Goal: Information Seeking & Learning: Learn about a topic

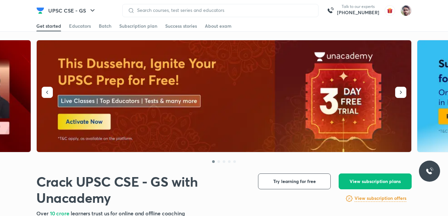
scroll to position [172, 0]
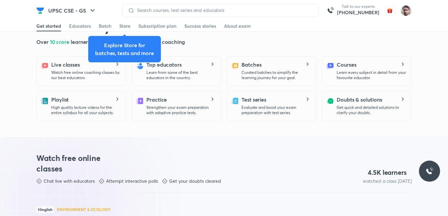
click at [74, 78] on p "Watch free online coaching classes by our best educators." at bounding box center [85, 75] width 69 height 11
click at [75, 27] on div "Educators" at bounding box center [80, 26] width 22 height 7
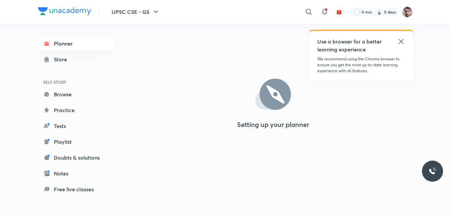
click at [400, 42] on icon at bounding box center [401, 42] width 8 height 8
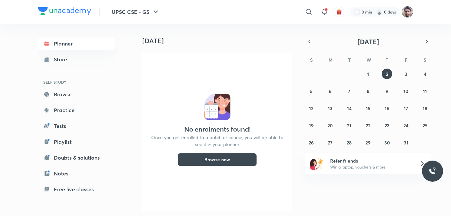
click at [407, 11] on img at bounding box center [407, 11] width 11 height 11
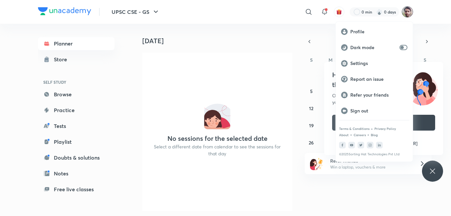
click at [65, 189] on div at bounding box center [225, 108] width 451 height 216
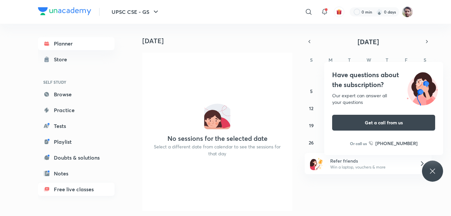
click at [71, 190] on link "Free live classes" at bounding box center [76, 189] width 77 height 13
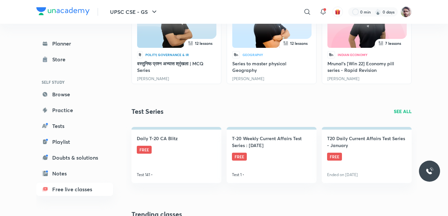
scroll to position [145, 0]
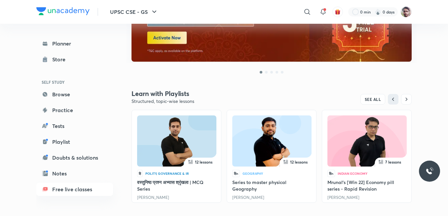
click at [244, 198] on link "[PERSON_NAME]" at bounding box center [248, 197] width 32 height 5
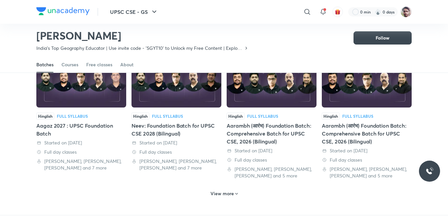
scroll to position [321, 0]
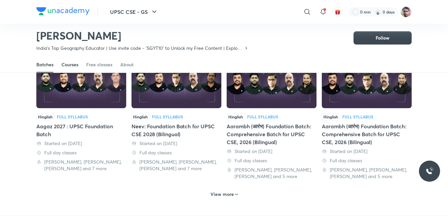
click at [65, 65] on div "Courses" at bounding box center [69, 64] width 17 height 7
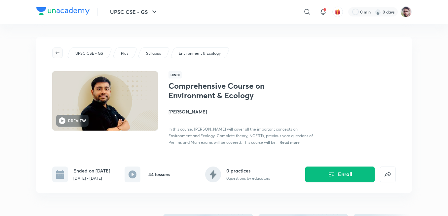
click at [56, 54] on icon "button" at bounding box center [57, 52] width 5 height 5
click at [55, 52] on icon "button" at bounding box center [57, 52] width 5 height 5
click at [60, 53] on icon "button" at bounding box center [57, 52] width 5 height 5
click at [192, 112] on h4 "[PERSON_NAME]" at bounding box center [242, 111] width 148 height 7
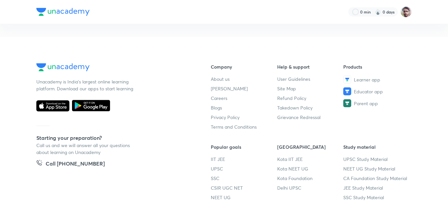
click at [203, 112] on div "Unacademy is India’s largest online learning platform. Download our apps to sta…" at bounding box center [223, 138] width 375 height 151
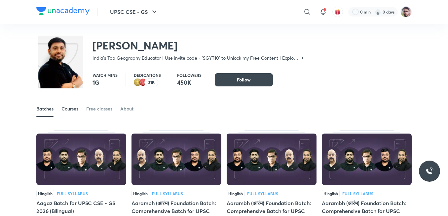
click at [75, 108] on div "Courses" at bounding box center [69, 109] width 17 height 7
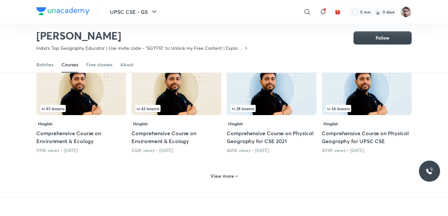
scroll to position [298, 0]
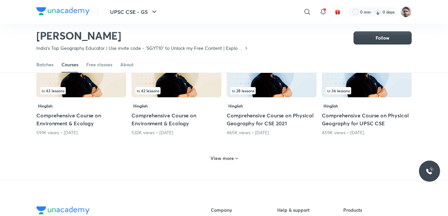
click at [232, 155] on h6 "View more" at bounding box center [221, 158] width 23 height 7
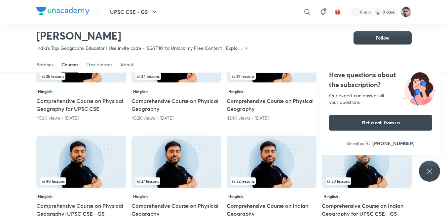
scroll to position [417, 0]
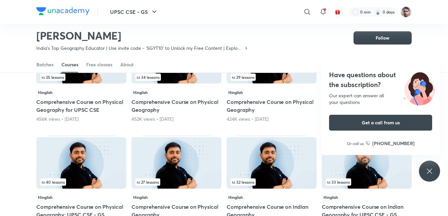
click at [363, 173] on img at bounding box center [367, 163] width 90 height 52
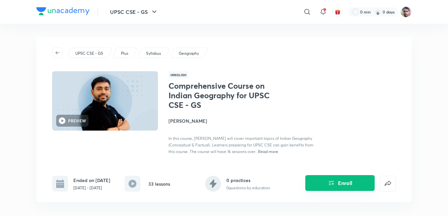
click at [340, 187] on button "Enroll" at bounding box center [339, 183] width 69 height 16
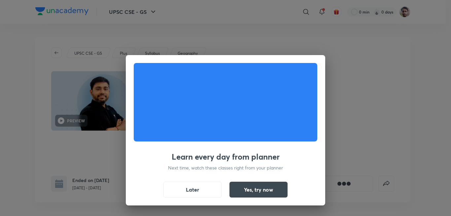
click at [201, 188] on button "Later" at bounding box center [193, 190] width 58 height 16
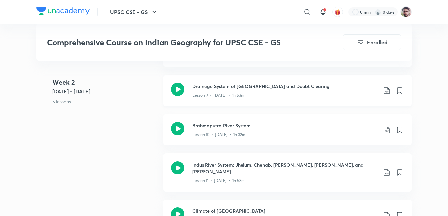
scroll to position [687, 0]
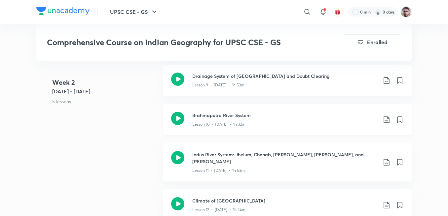
click at [176, 112] on icon at bounding box center [177, 118] width 13 height 13
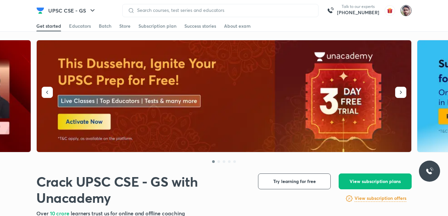
click at [406, 9] on img at bounding box center [405, 10] width 11 height 11
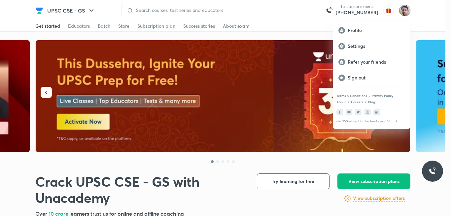
click at [251, 42] on div at bounding box center [225, 108] width 451 height 216
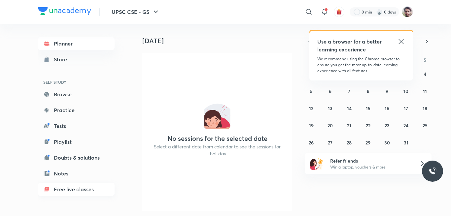
click at [63, 191] on link "Free live classes" at bounding box center [76, 189] width 77 height 13
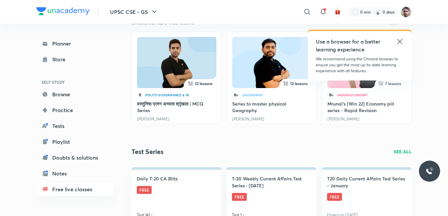
scroll to position [225, 0]
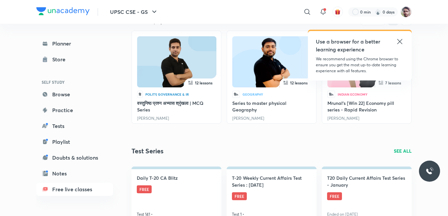
click at [257, 118] on link "[PERSON_NAME]" at bounding box center [248, 118] width 32 height 5
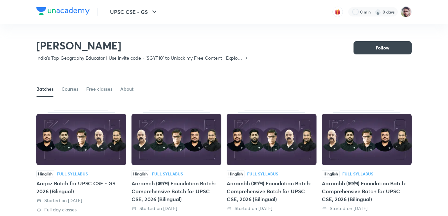
scroll to position [61, 0]
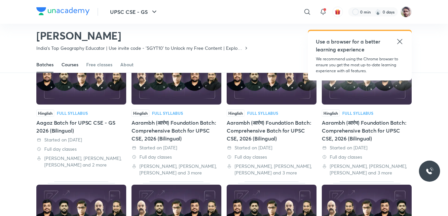
click at [76, 67] on div "Courses" at bounding box center [69, 64] width 17 height 7
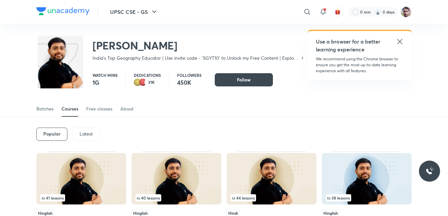
click at [87, 135] on p "Latest" at bounding box center [86, 133] width 13 height 5
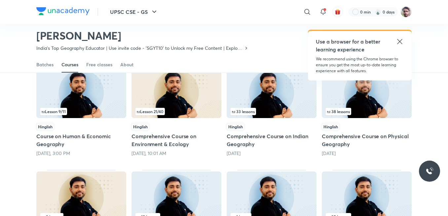
scroll to position [68, 0]
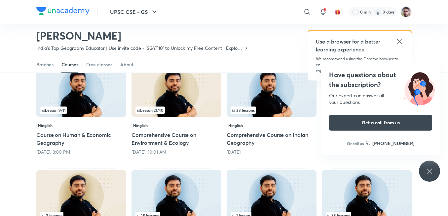
click at [399, 42] on icon at bounding box center [400, 42] width 8 height 8
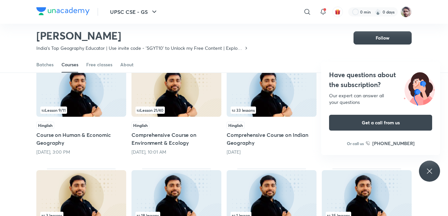
click at [273, 103] on img at bounding box center [272, 91] width 90 height 52
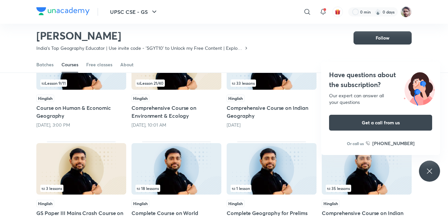
scroll to position [108, 0]
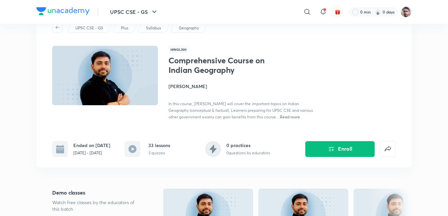
scroll to position [26, 0]
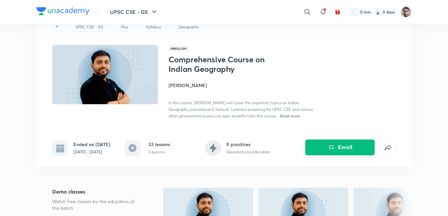
click at [331, 146] on icon "Enroll" at bounding box center [331, 148] width 5 height 4
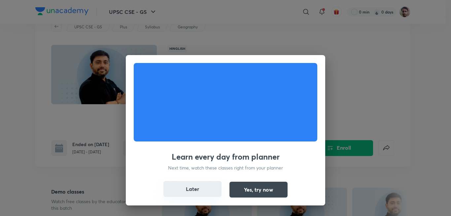
click at [202, 190] on button "Later" at bounding box center [193, 189] width 58 height 16
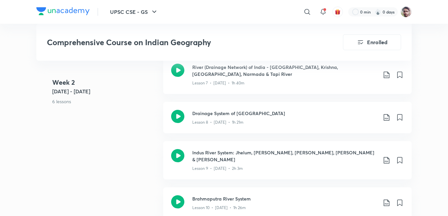
scroll to position [588, 0]
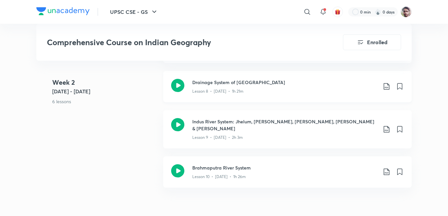
scroll to position [628, 0]
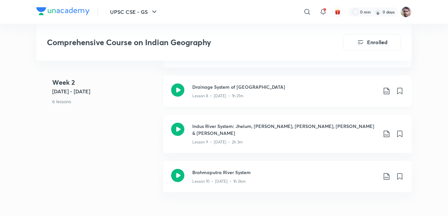
click at [178, 90] on icon at bounding box center [177, 90] width 13 height 13
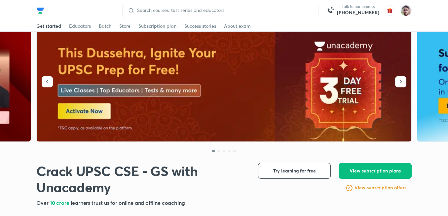
scroll to position [13, 0]
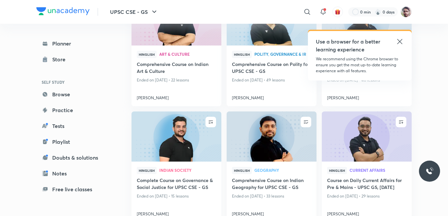
scroll to position [815, 0]
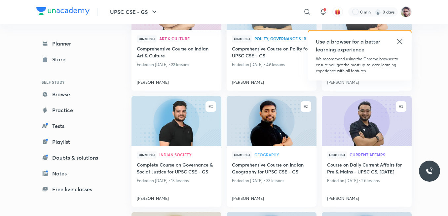
click at [283, 126] on img at bounding box center [272, 121] width 92 height 51
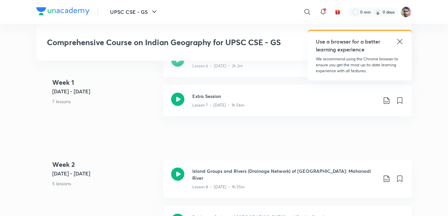
scroll to position [634, 0]
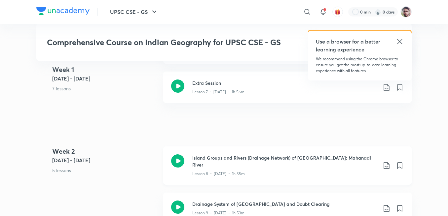
click at [384, 162] on icon at bounding box center [387, 166] width 8 height 8
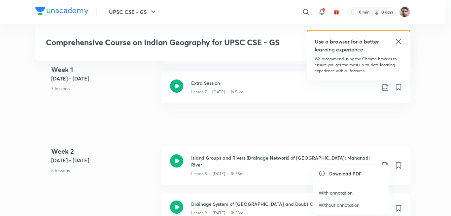
click at [344, 193] on p "With annotation" at bounding box center [336, 193] width 34 height 7
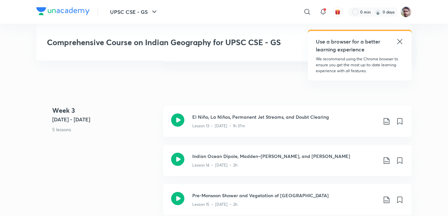
scroll to position [925, 0]
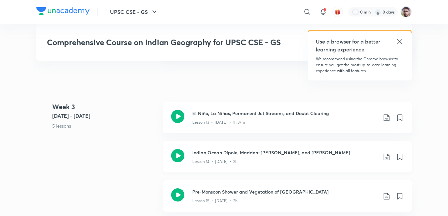
click at [176, 149] on icon at bounding box center [177, 155] width 13 height 13
